Goal: Information Seeking & Learning: Understand process/instructions

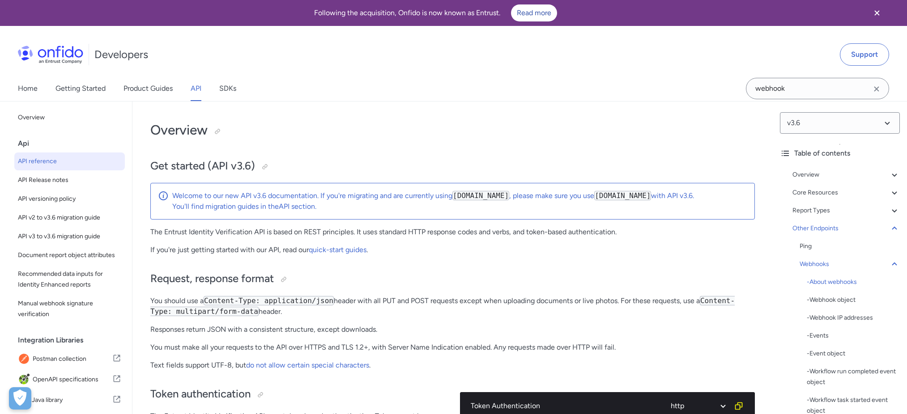
select select "http"
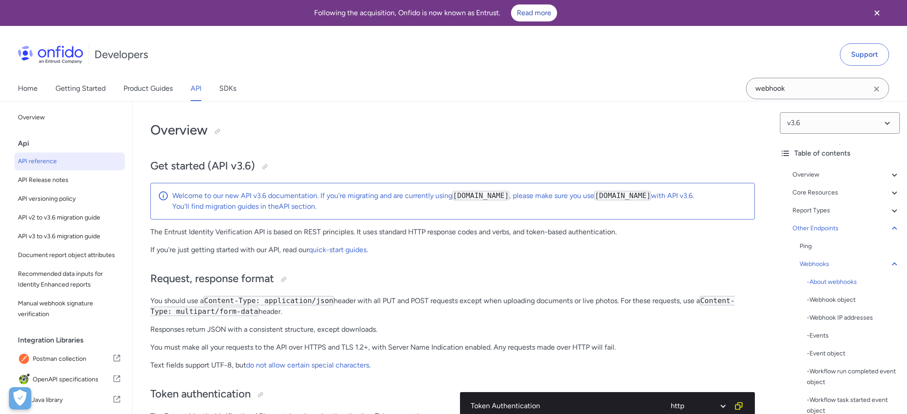
select select "http"
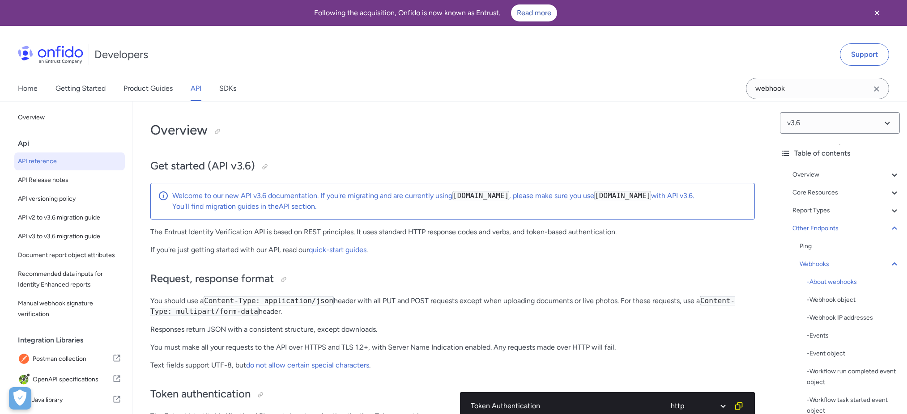
select select "http"
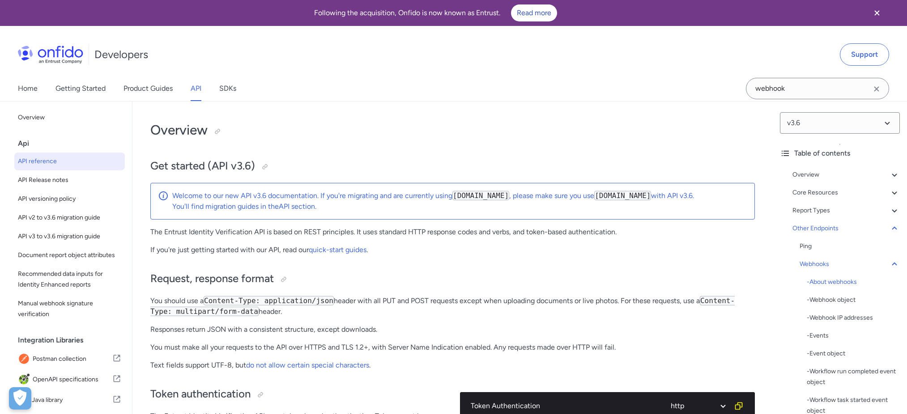
select select "http"
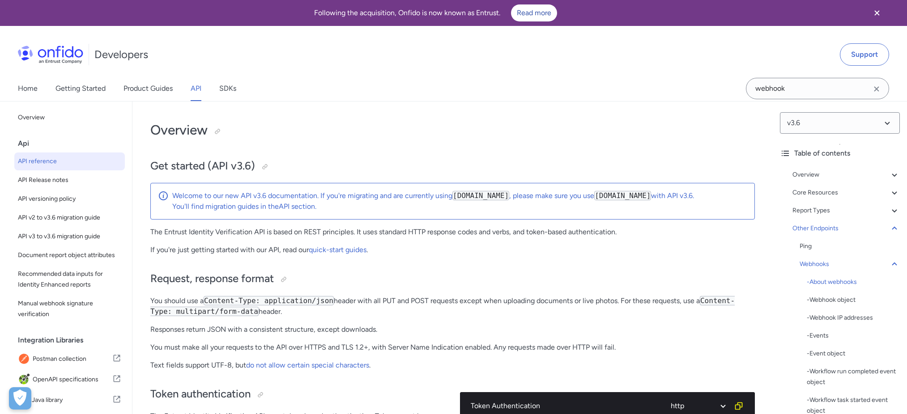
select select "http"
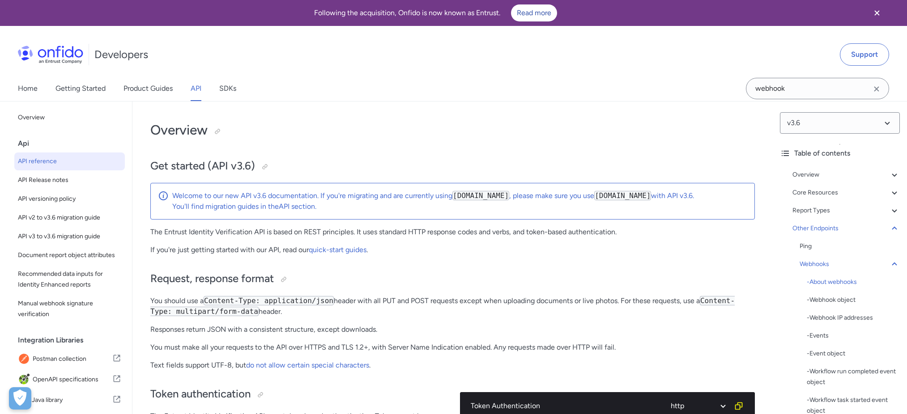
select select "http"
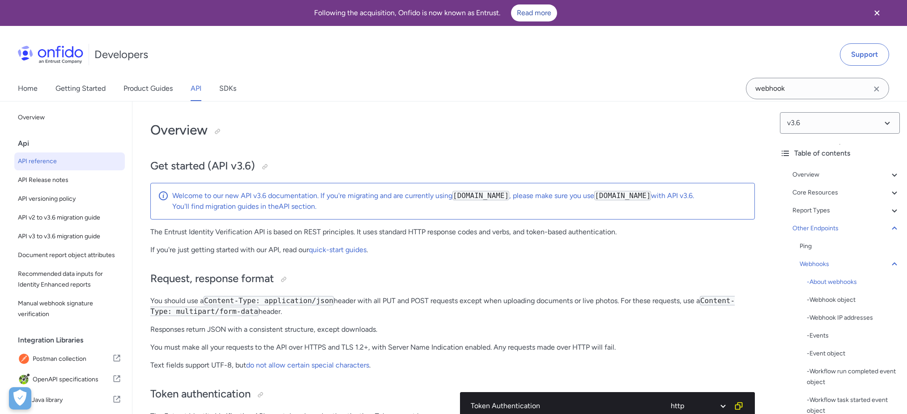
select select "http"
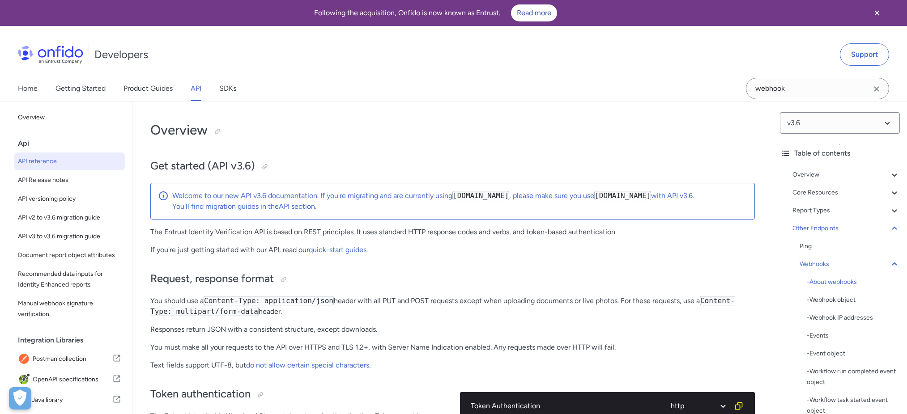
select select "http"
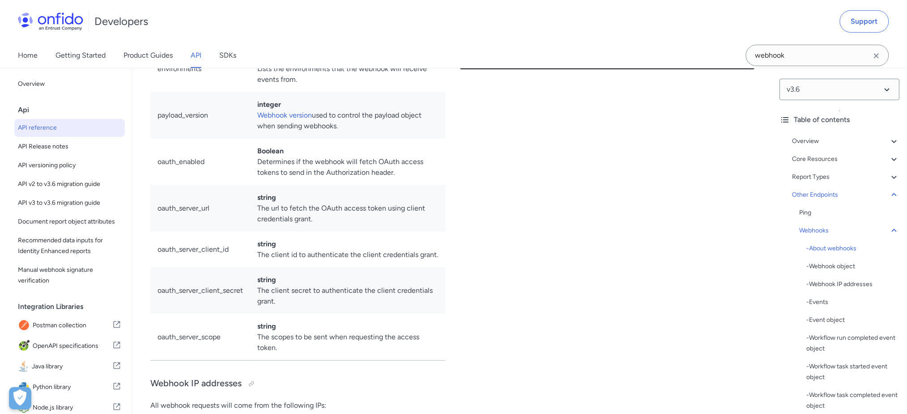
drag, startPoint x: 149, startPoint y: 256, endPoint x: 473, endPoint y: 265, distance: 323.8
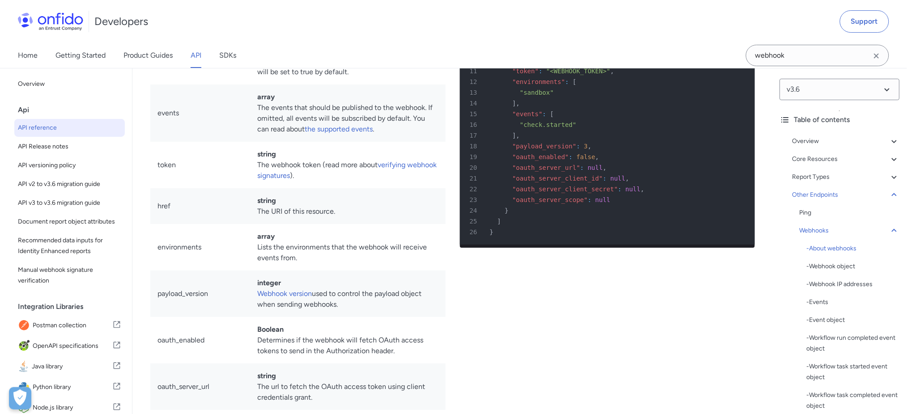
scroll to position [65499, 0]
drag, startPoint x: 159, startPoint y: 106, endPoint x: 217, endPoint y: 106, distance: 58.2
drag, startPoint x: 412, startPoint y: 119, endPoint x: 459, endPoint y: 127, distance: 47.3
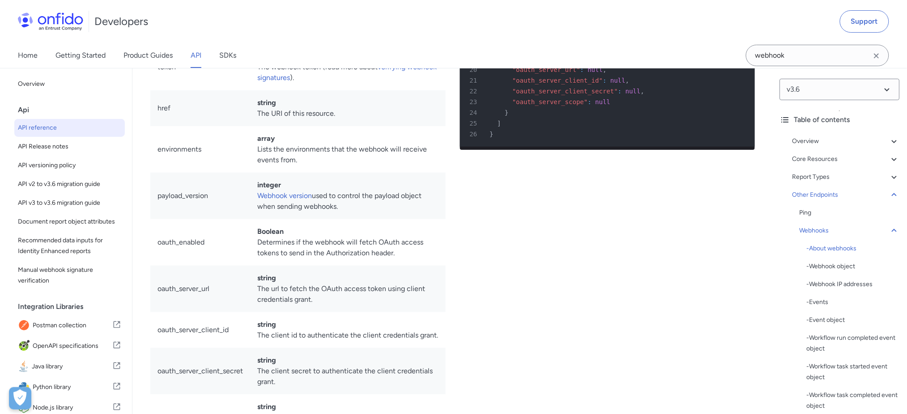
scroll to position [65619, 0]
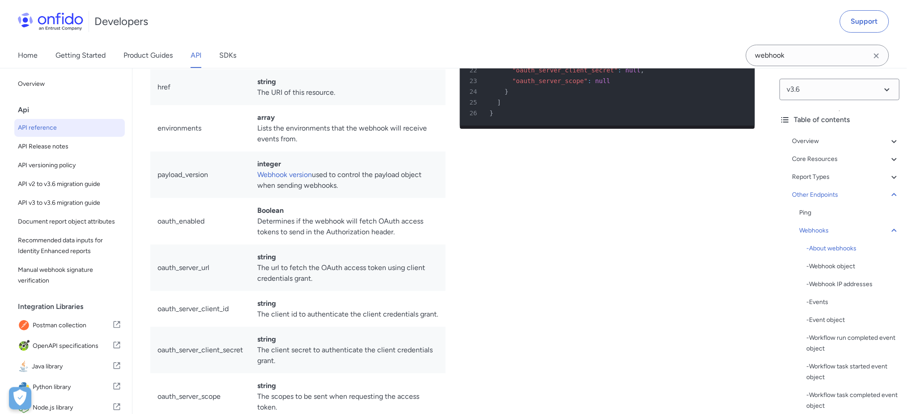
drag, startPoint x: 238, startPoint y: 317, endPoint x: 486, endPoint y: 321, distance: 248.5
drag, startPoint x: 520, startPoint y: 303, endPoint x: 524, endPoint y: 301, distance: 4.8
